Goal: Information Seeking & Learning: Learn about a topic

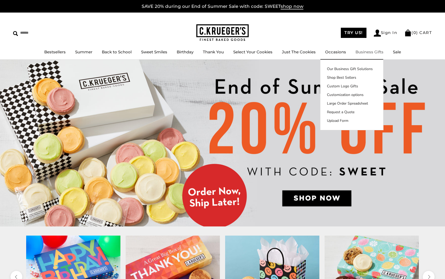
click at [370, 52] on link "Business Gifts" at bounding box center [369, 51] width 28 height 5
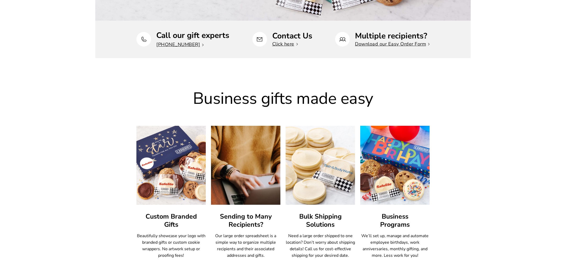
scroll to position [254, 0]
